Goal: Transaction & Acquisition: Purchase product/service

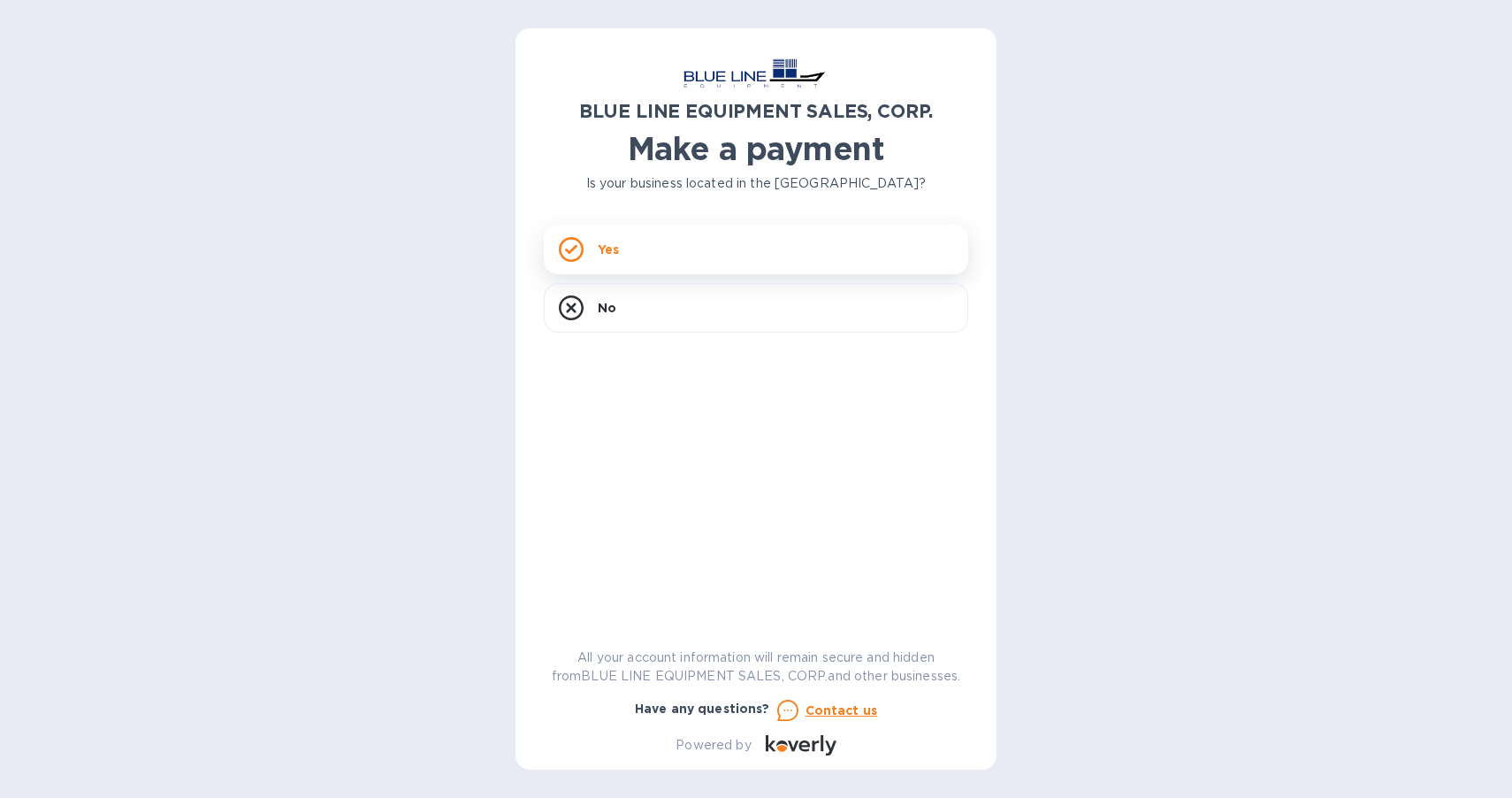
click at [779, 229] on div "Yes" at bounding box center [756, 249] width 425 height 50
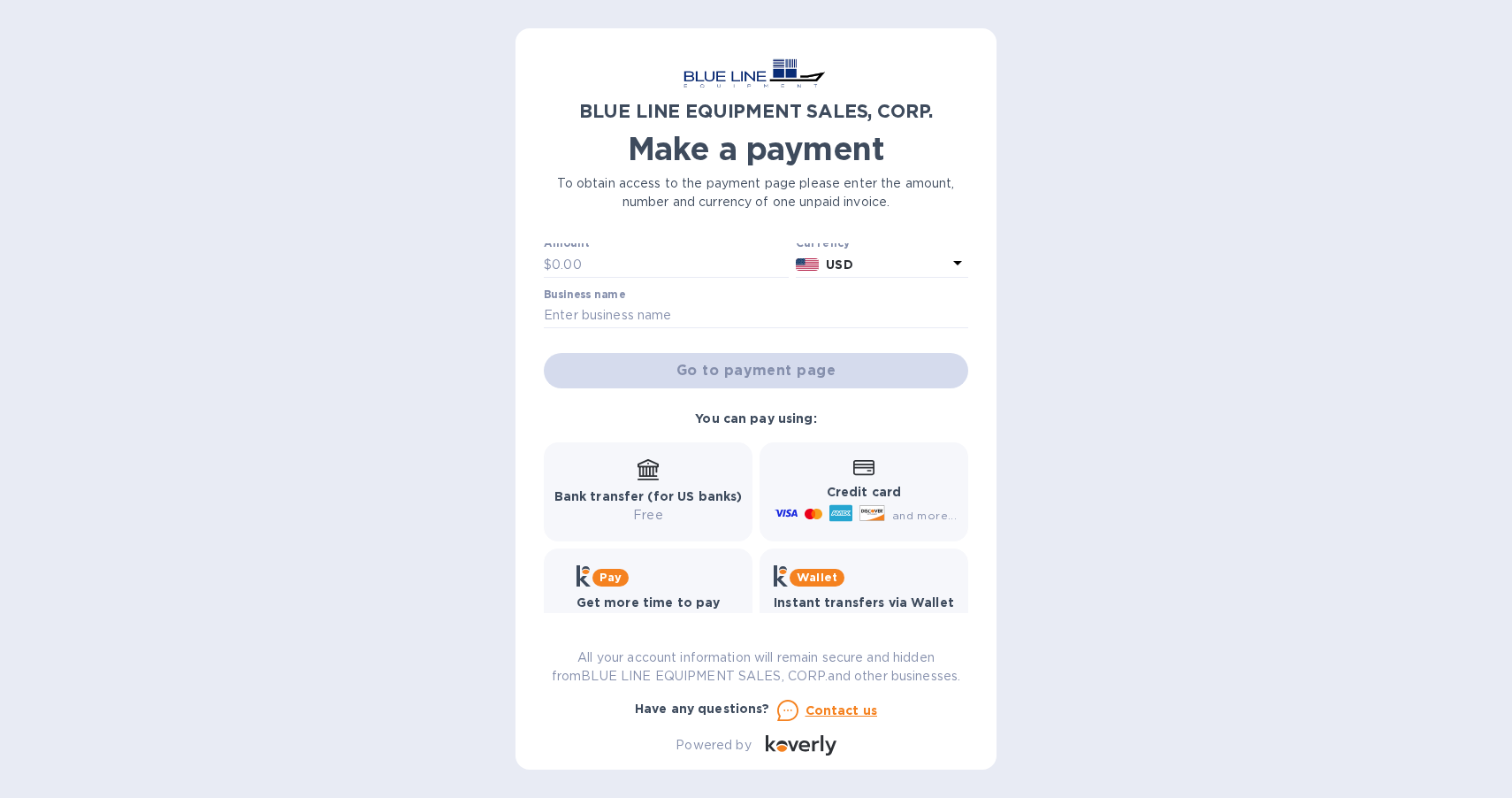
scroll to position [56, 0]
click at [905, 497] on p "Credit card" at bounding box center [864, 493] width 186 height 19
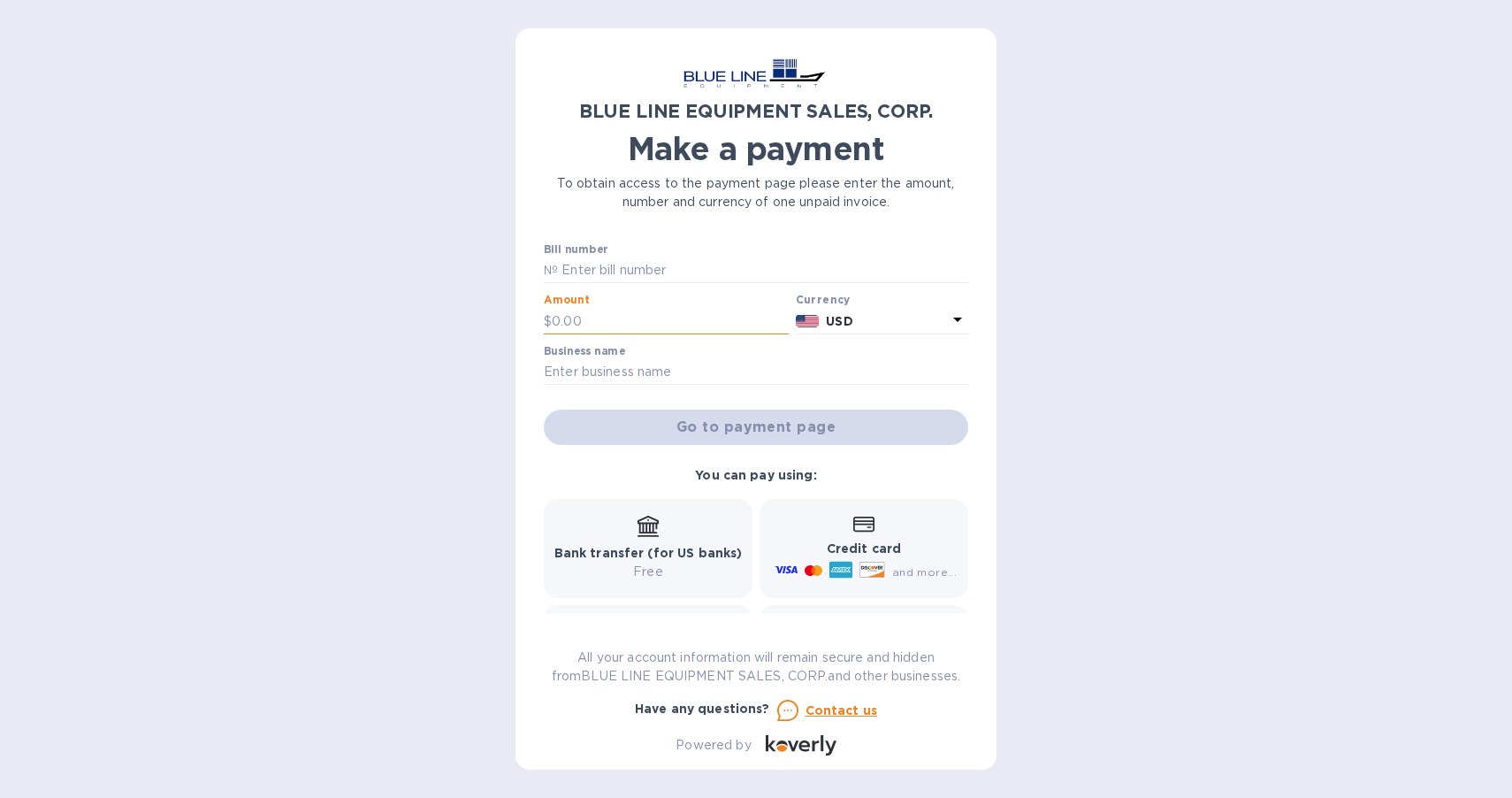
click at [627, 308] on input "text" at bounding box center [670, 321] width 237 height 27
type input "1,900"
click at [692, 264] on input "text" at bounding box center [763, 270] width 410 height 27
paste input "I43251033166"
type input "I43251033166"
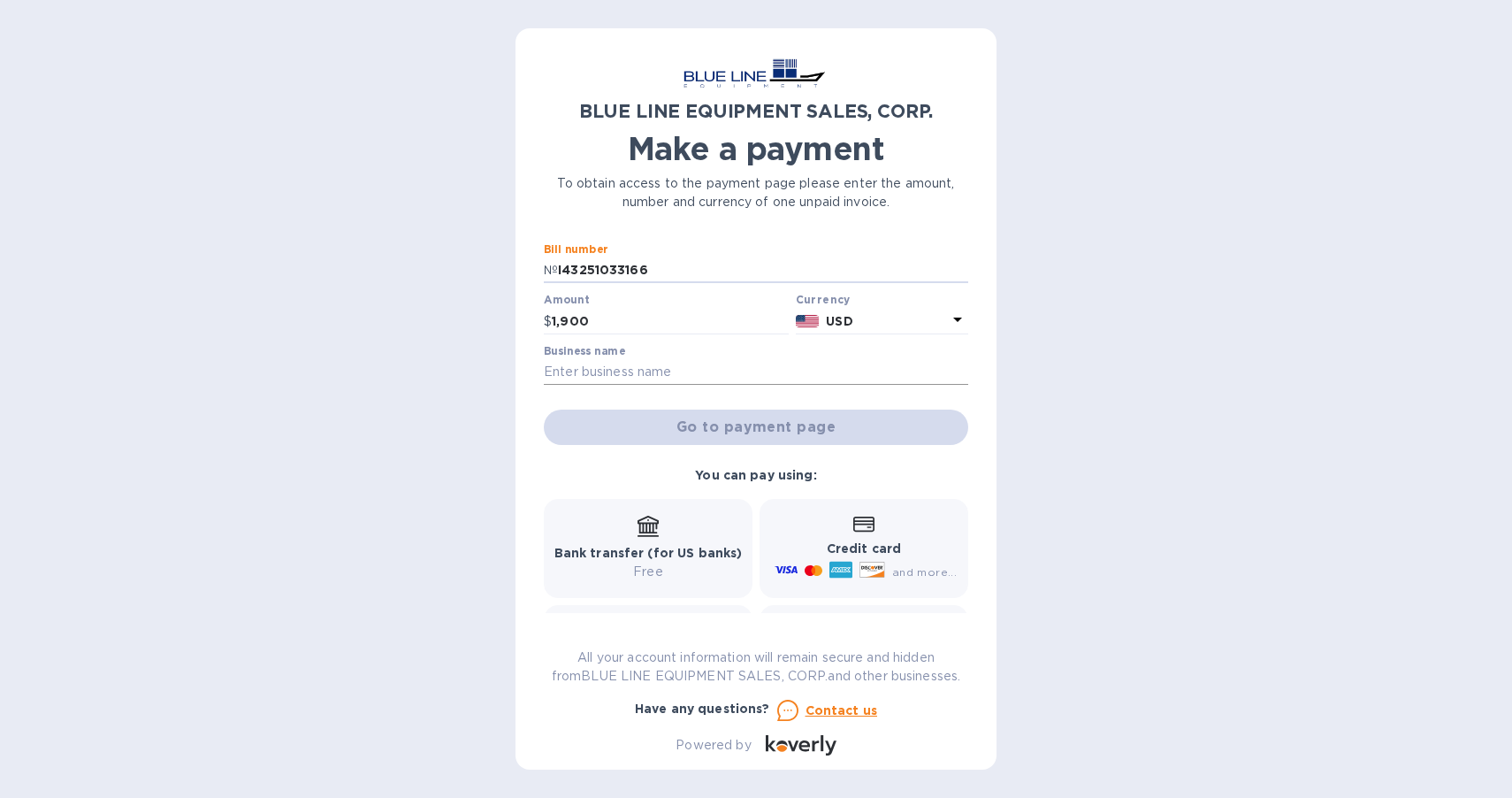
click at [703, 376] on input "text" at bounding box center [756, 372] width 425 height 27
type input "f"
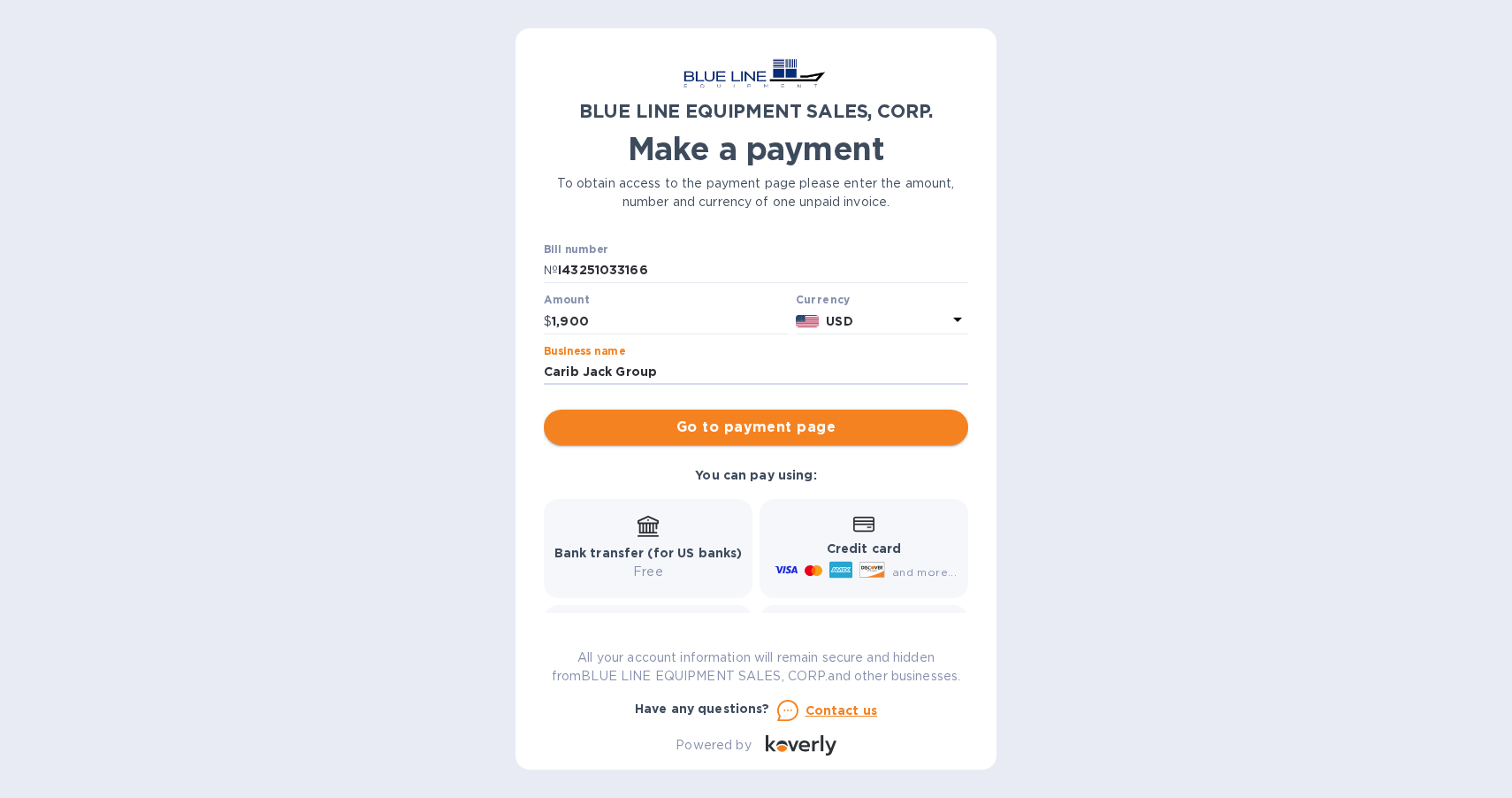
type input "Carib Jack Group"
click at [801, 428] on span "Go to payment page" at bounding box center [756, 427] width 396 height 21
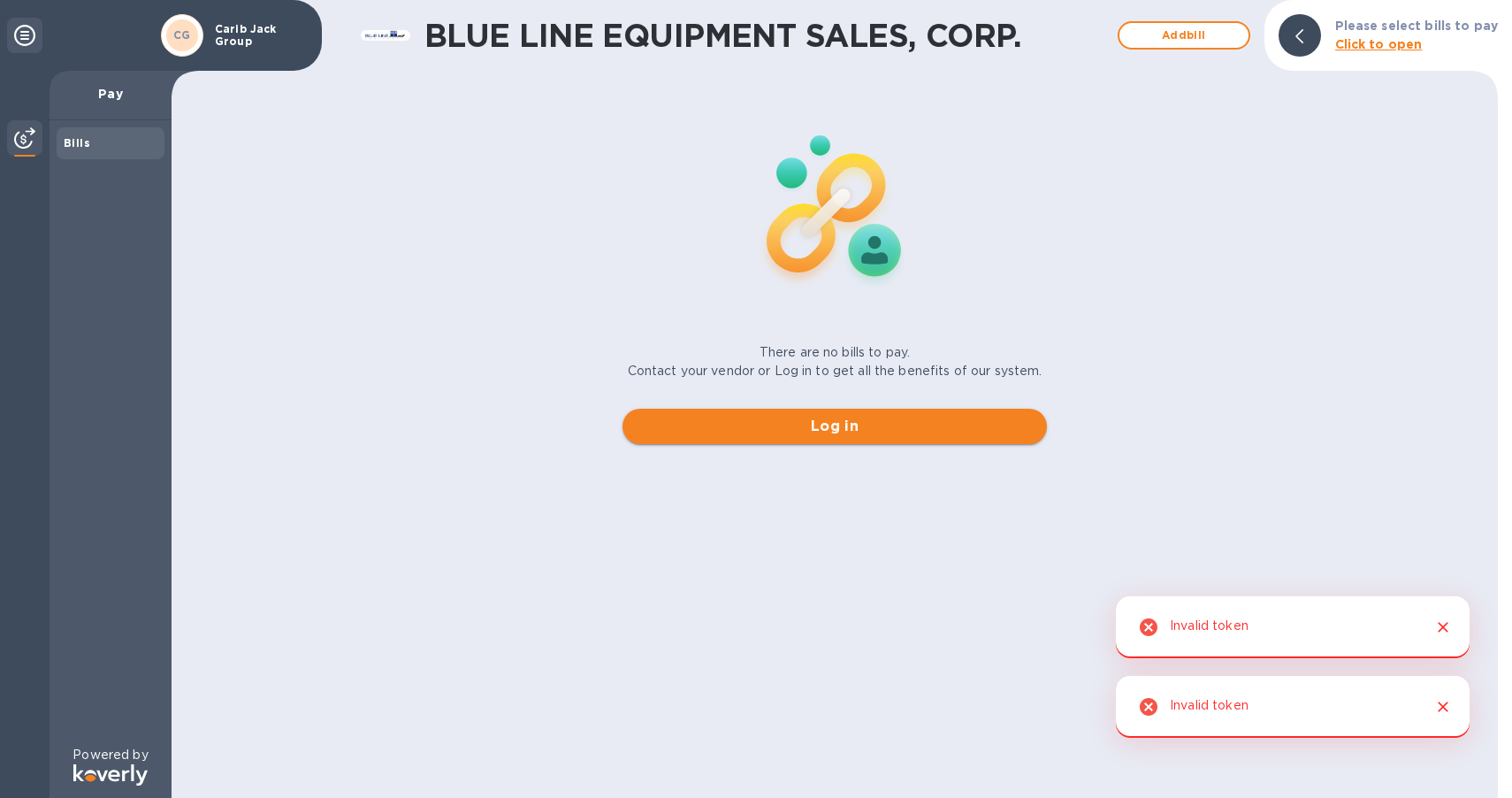
click at [866, 441] on button "Log in" at bounding box center [835, 426] width 425 height 35
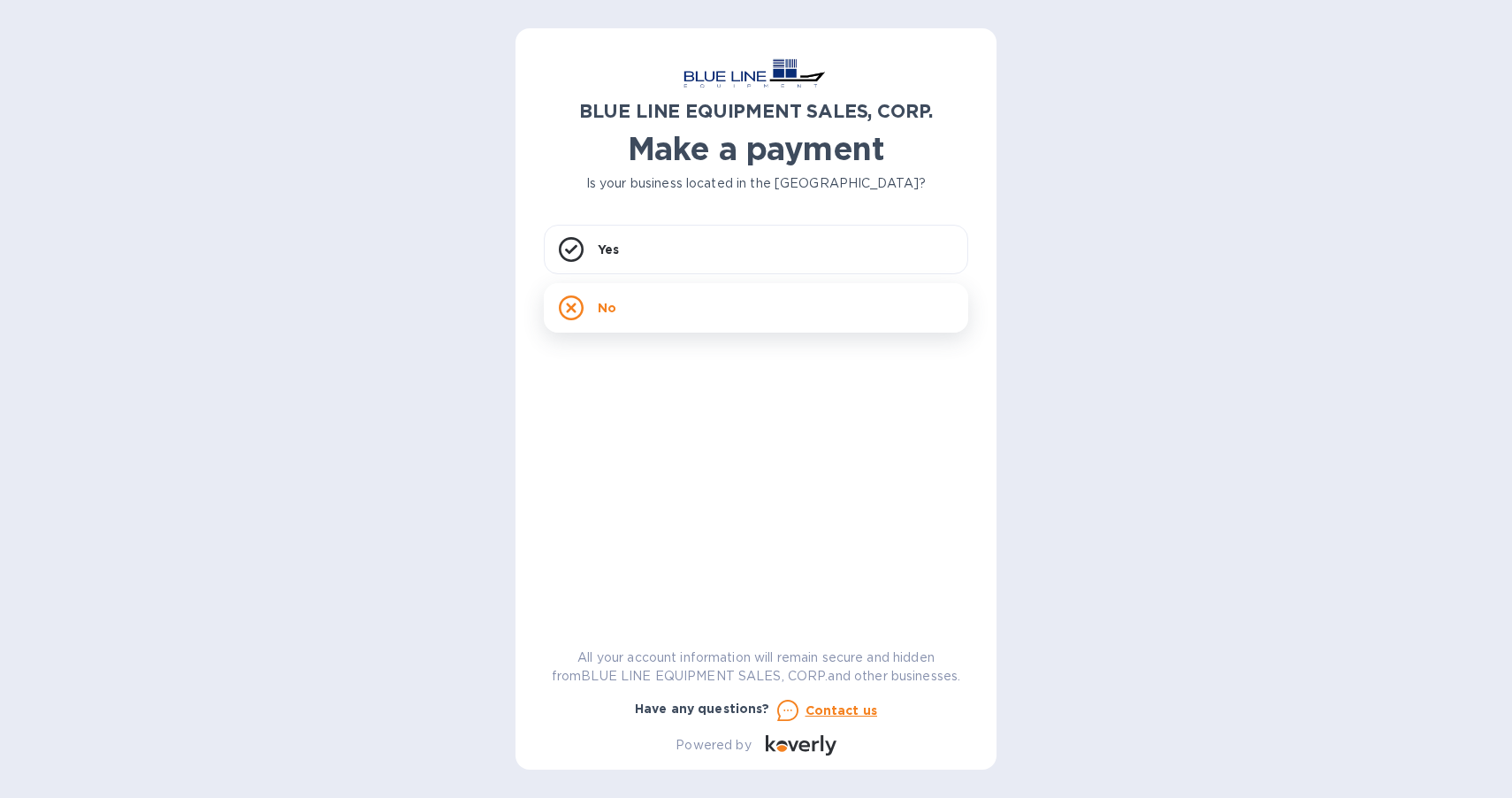
click at [637, 309] on div "No" at bounding box center [756, 308] width 425 height 50
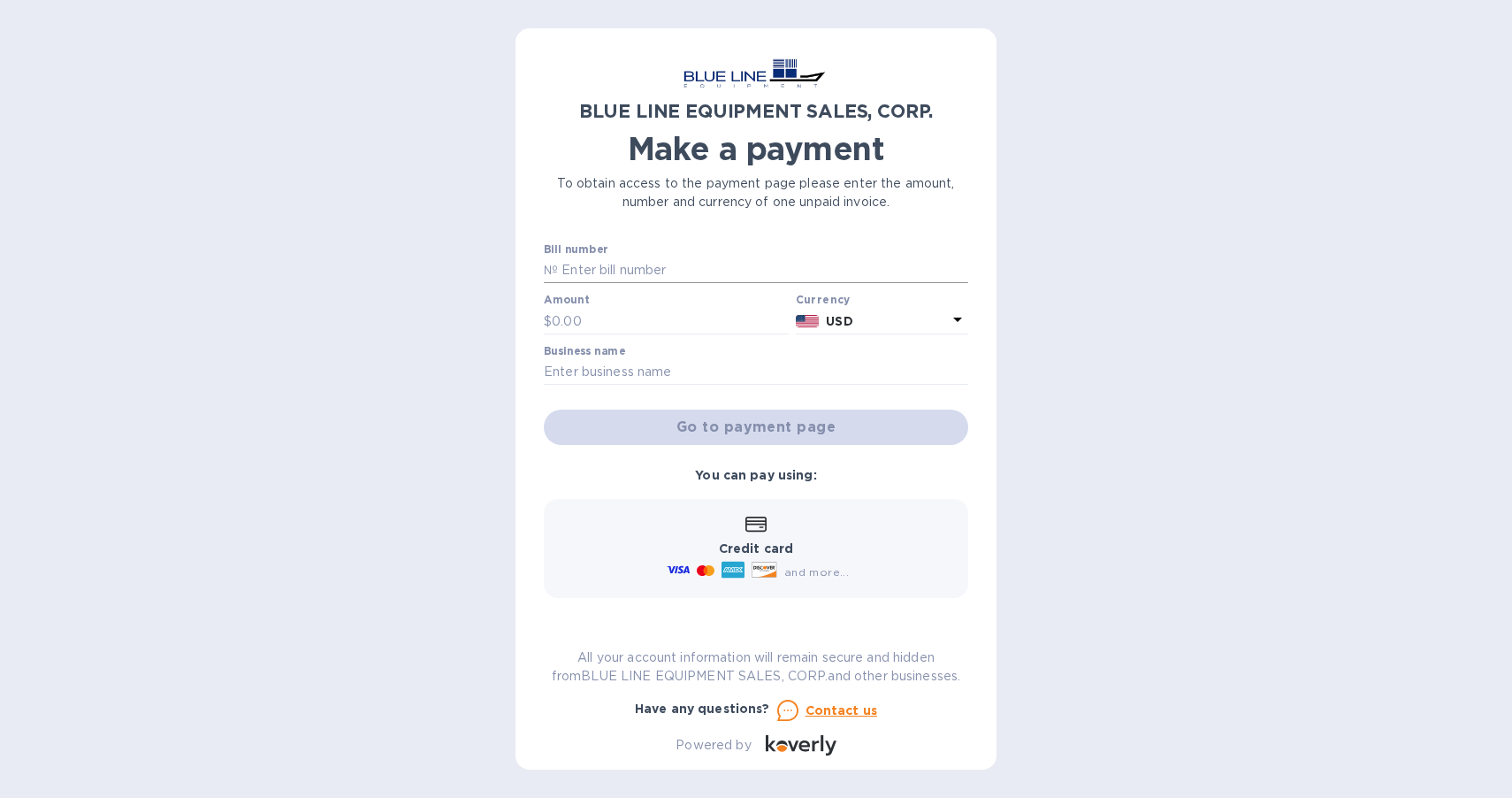
click at [620, 269] on input "text" at bounding box center [763, 270] width 410 height 27
paste input "I43251033166"
type input "I43251033166"
type input "1,900"
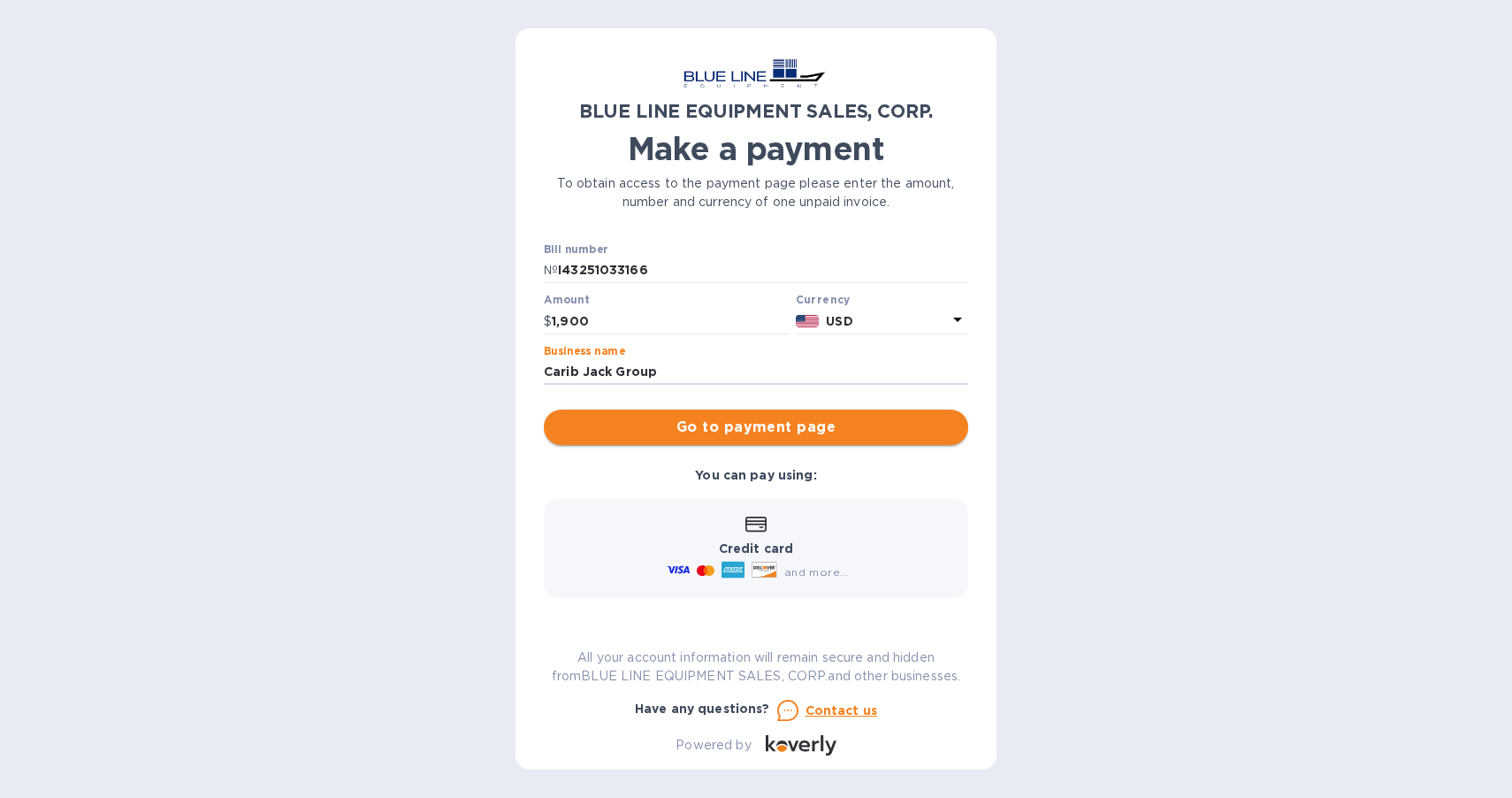
type input "Carib Jack Group"
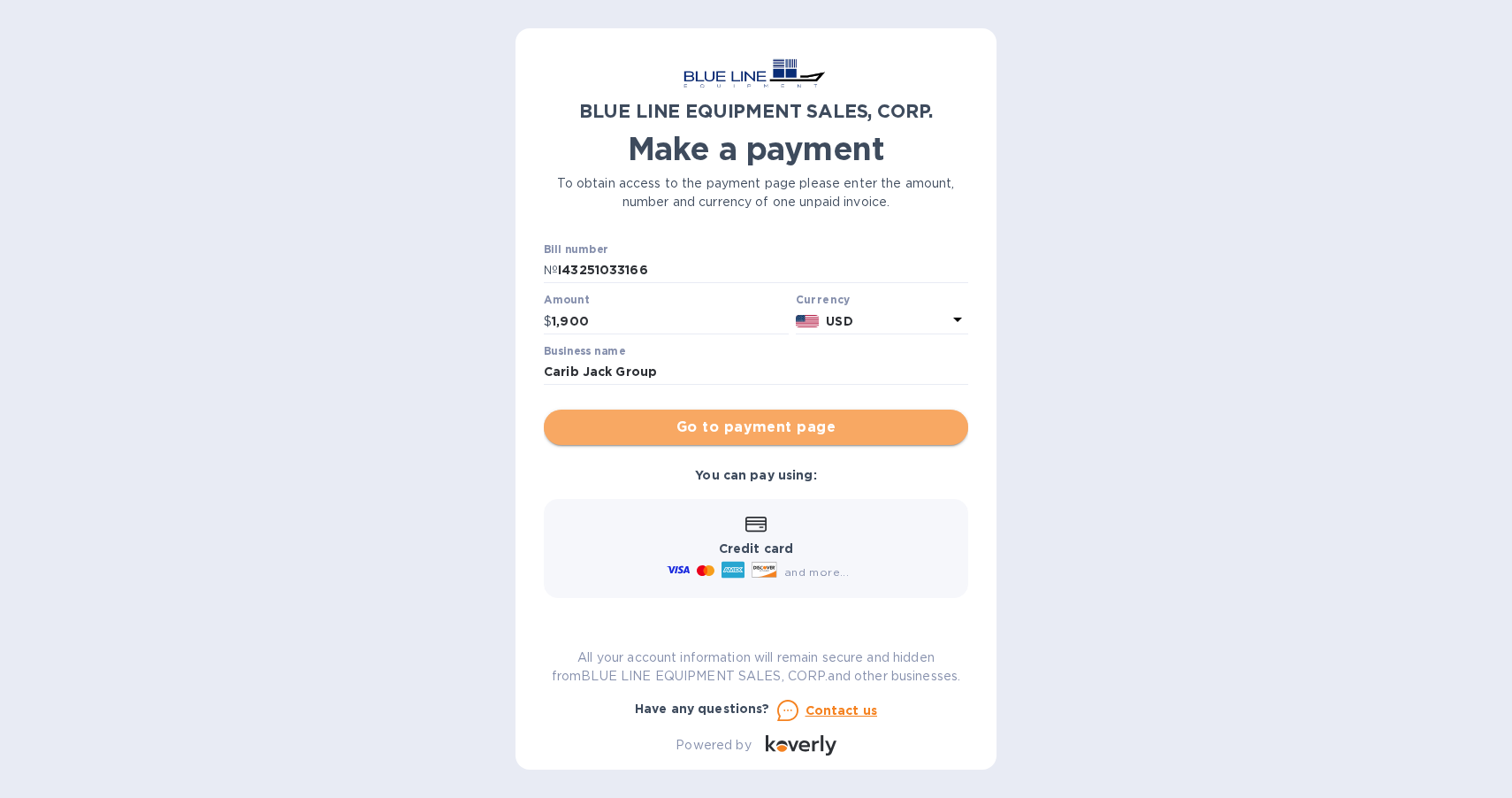
click at [872, 423] on span "Go to payment page" at bounding box center [756, 427] width 396 height 21
